Goal: Task Accomplishment & Management: Manage account settings

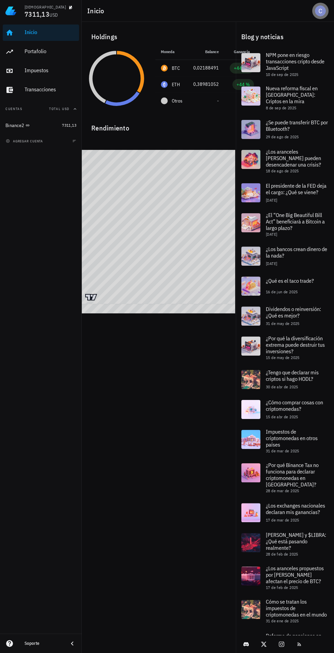
click at [322, 6] on div "avatar" at bounding box center [320, 10] width 11 height 11
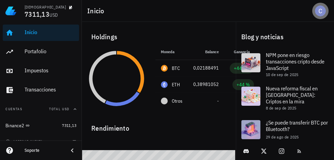
click at [320, 13] on div "avatar" at bounding box center [320, 10] width 11 height 11
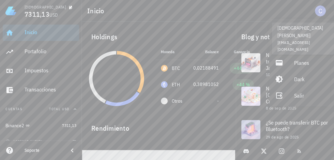
click at [216, 120] on div "Rendimiento" at bounding box center [159, 125] width 146 height 16
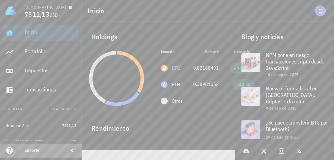
click at [33, 152] on div "Soporte" at bounding box center [44, 150] width 38 height 5
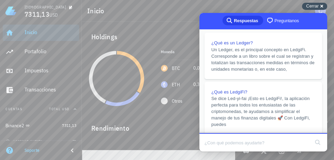
click at [319, 5] on div "Cerrar cross-small" at bounding box center [314, 6] width 25 height 7
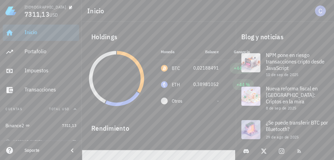
click at [212, 116] on div "Rendimiento" at bounding box center [159, 156] width 154 height 87
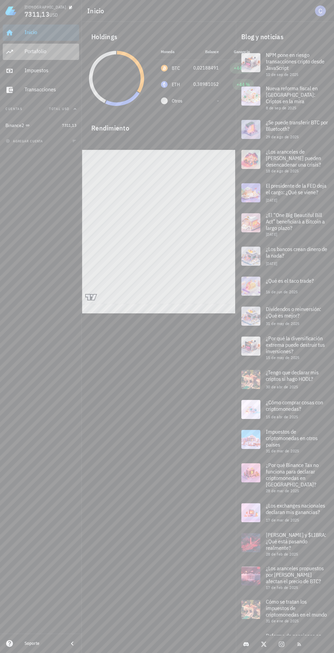
click at [26, 49] on div "Portafolio" at bounding box center [51, 51] width 52 height 6
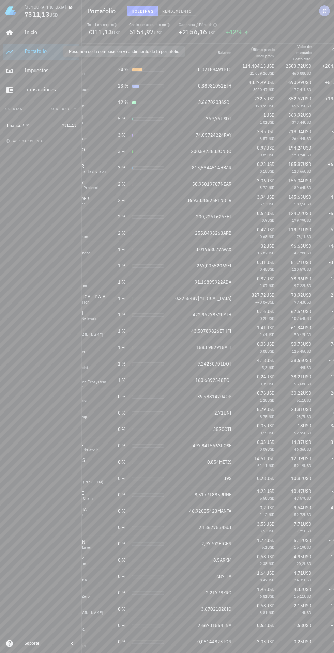
scroll to position [0, 26]
click at [207, 438] on td "357 COTI" at bounding box center [203, 429] width 67 height 16
click at [13, 126] on div "Binance2" at bounding box center [14, 126] width 19 height 6
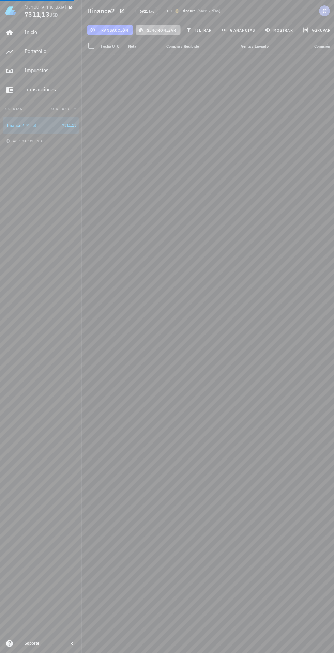
click at [159, 30] on span "sincronizar" at bounding box center [158, 29] width 36 height 5
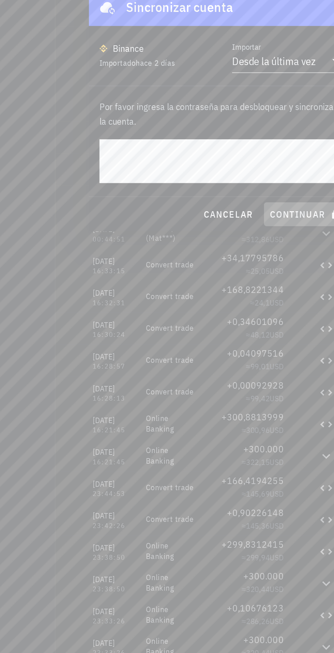
click at [204, 382] on span "continuar" at bounding box center [210, 380] width 38 height 6
